Goal: Information Seeking & Learning: Learn about a topic

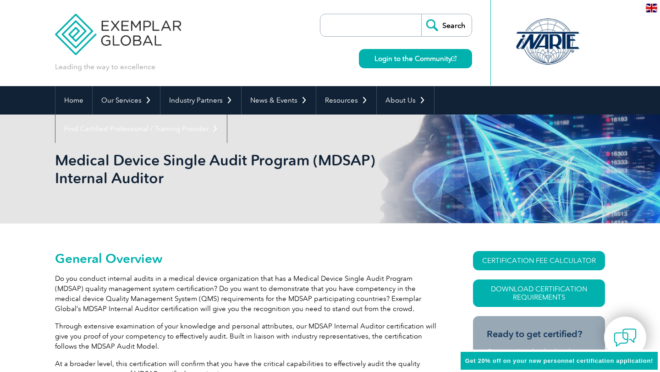
scroll to position [16, 0]
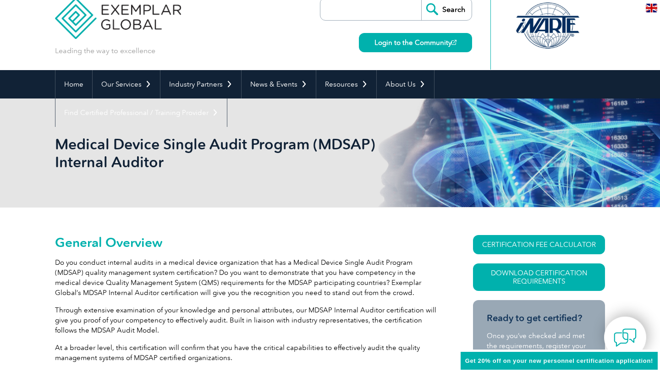
click at [571, 284] on link "Download Certification Requirements" at bounding box center [539, 278] width 132 height 28
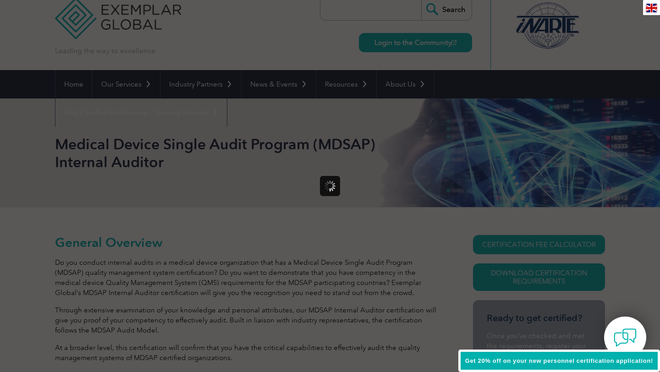
scroll to position [0, 0]
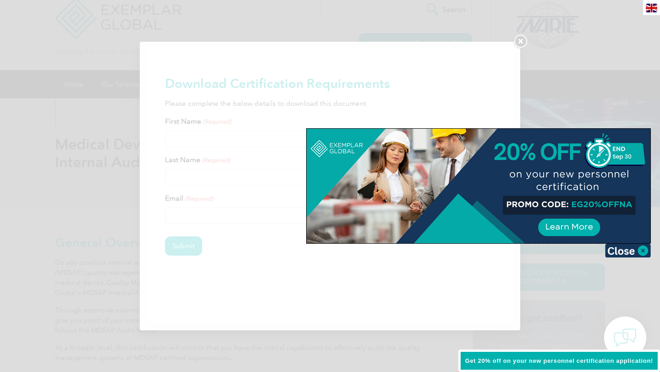
click at [556, 74] on div at bounding box center [330, 186] width 660 height 372
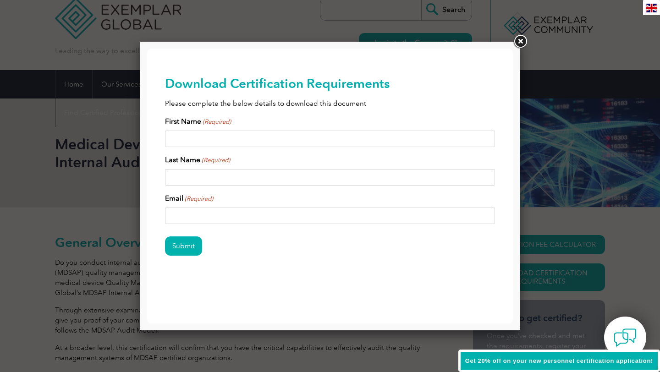
click at [520, 45] on link at bounding box center [520, 41] width 17 height 17
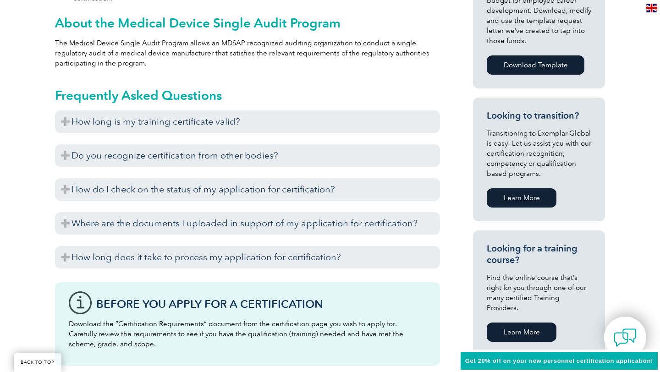
scroll to position [487, 0]
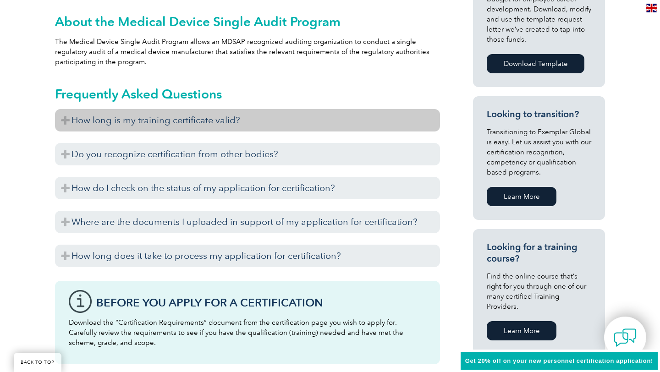
click at [236, 125] on h3 "How long is my training certificate valid?" at bounding box center [247, 120] width 385 height 22
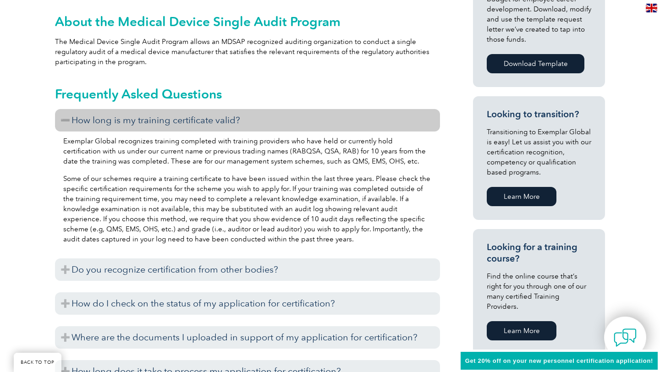
click at [236, 125] on h3 "How long is my training certificate valid?" at bounding box center [247, 120] width 385 height 22
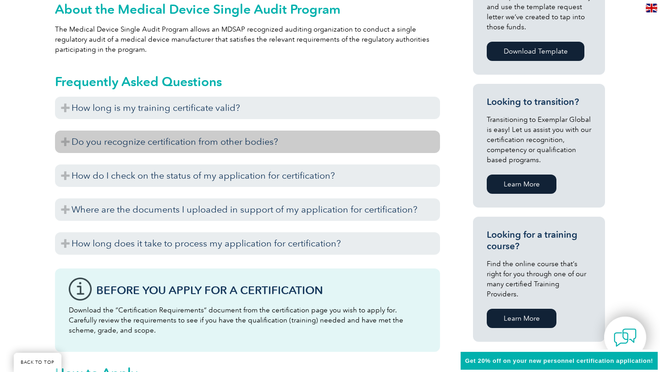
scroll to position [500, 0]
click at [248, 139] on h3 "Do you recognize certification from other bodies?" at bounding box center [247, 141] width 385 height 22
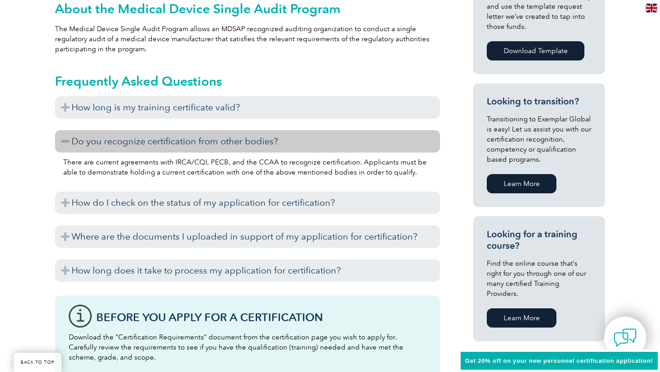
click at [252, 144] on h3 "Do you recognize certification from other bodies?" at bounding box center [247, 141] width 385 height 22
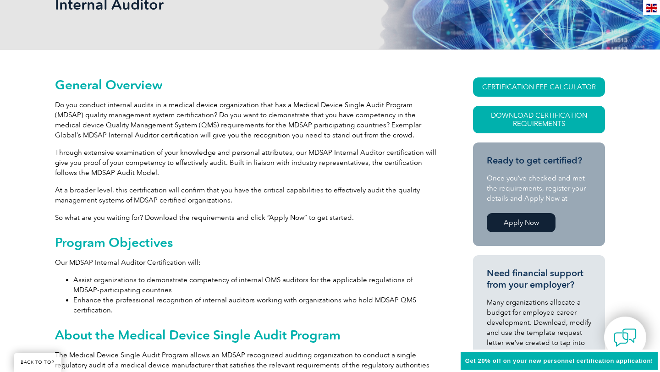
scroll to position [176, 0]
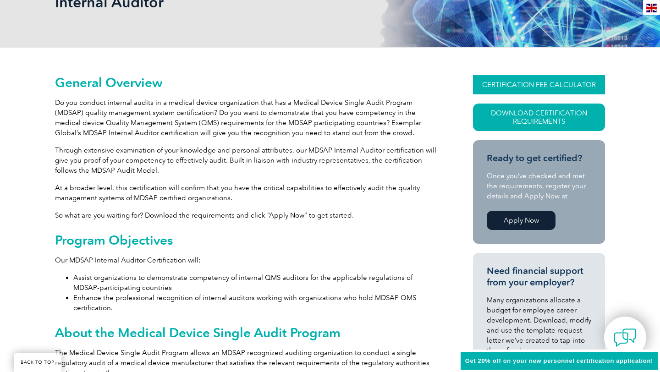
click at [524, 83] on link "CERTIFICATION FEE CALCULATOR" at bounding box center [539, 84] width 132 height 19
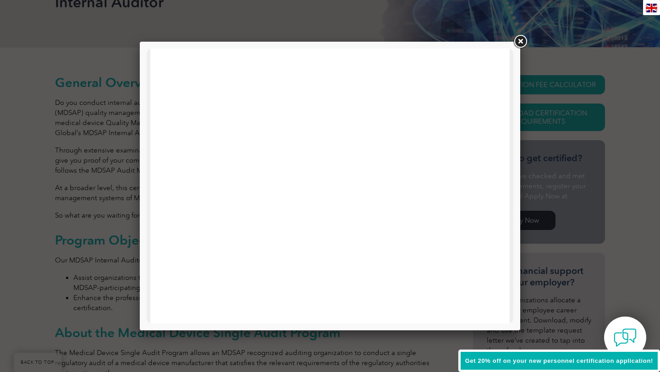
scroll to position [0, 0]
click at [519, 40] on link at bounding box center [520, 41] width 17 height 17
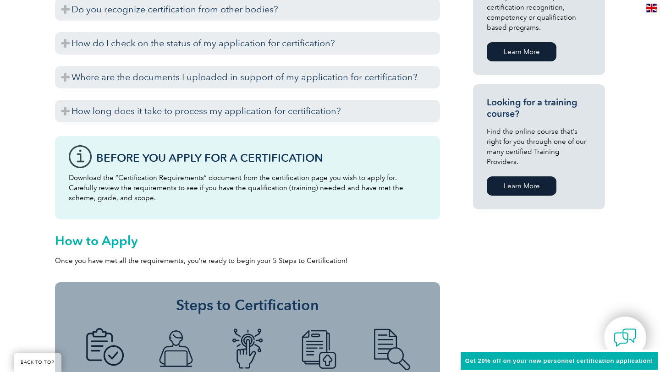
scroll to position [634, 0]
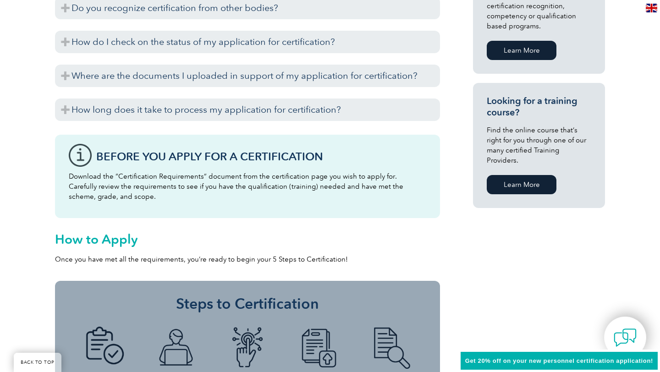
click at [503, 177] on link "Learn More" at bounding box center [522, 184] width 70 height 19
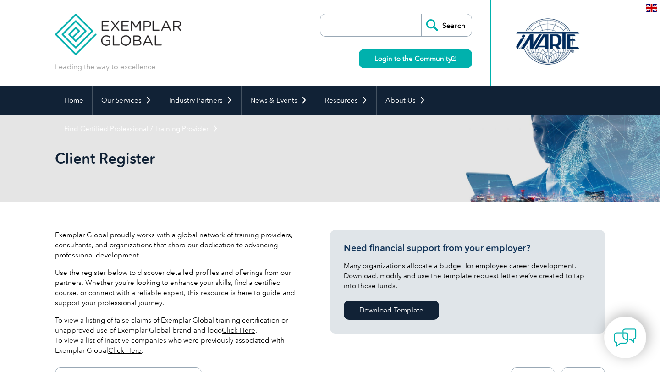
scroll to position [11, 0]
